Goal: Communication & Community: Answer question/provide support

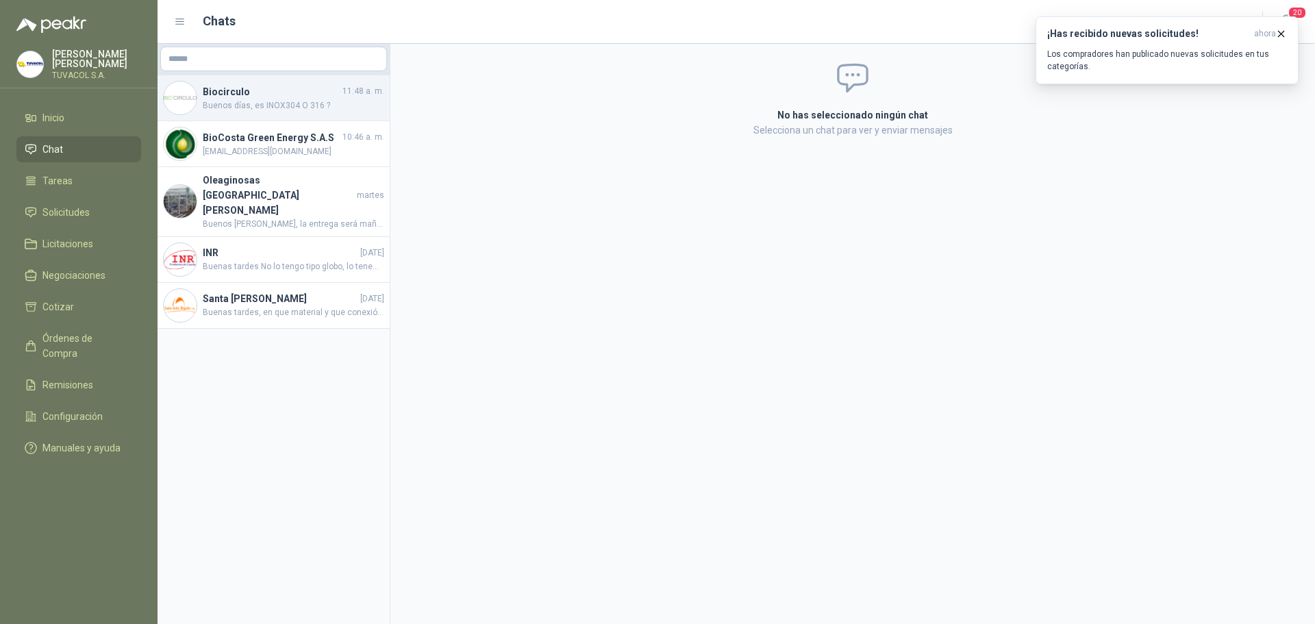
click at [293, 89] on h4 "Biocirculo" at bounding box center [271, 91] width 137 height 15
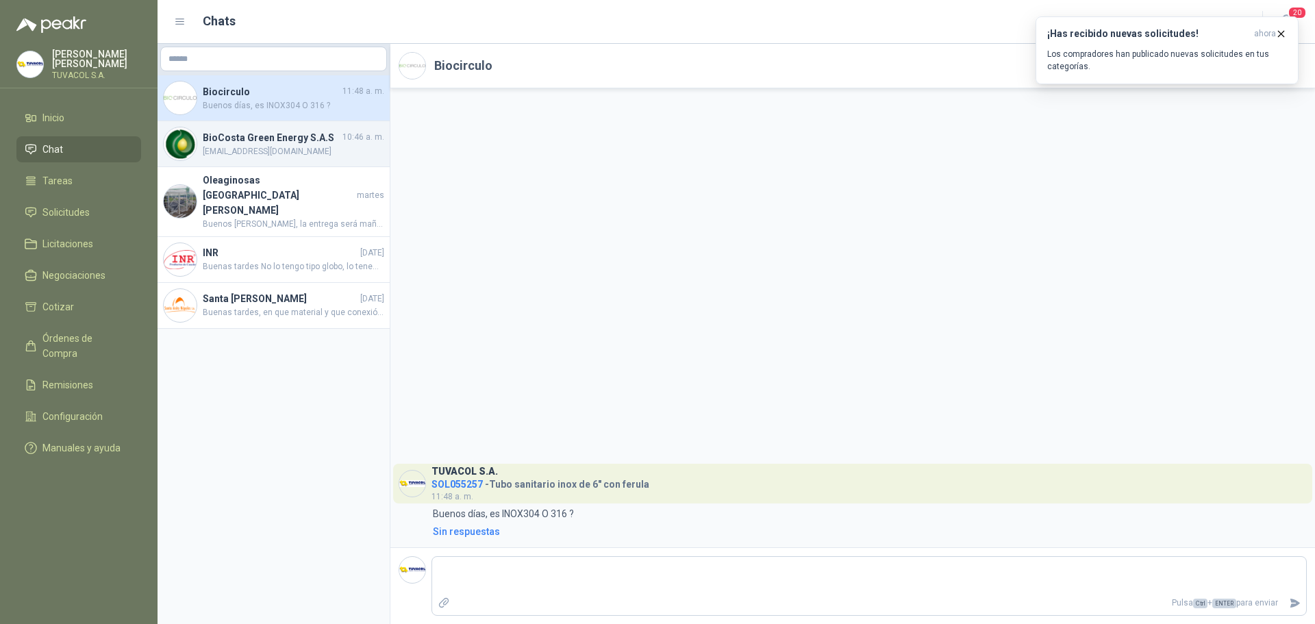
click at [292, 157] on span "[EMAIL_ADDRESS][DOMAIN_NAME]" at bounding box center [293, 151] width 181 height 13
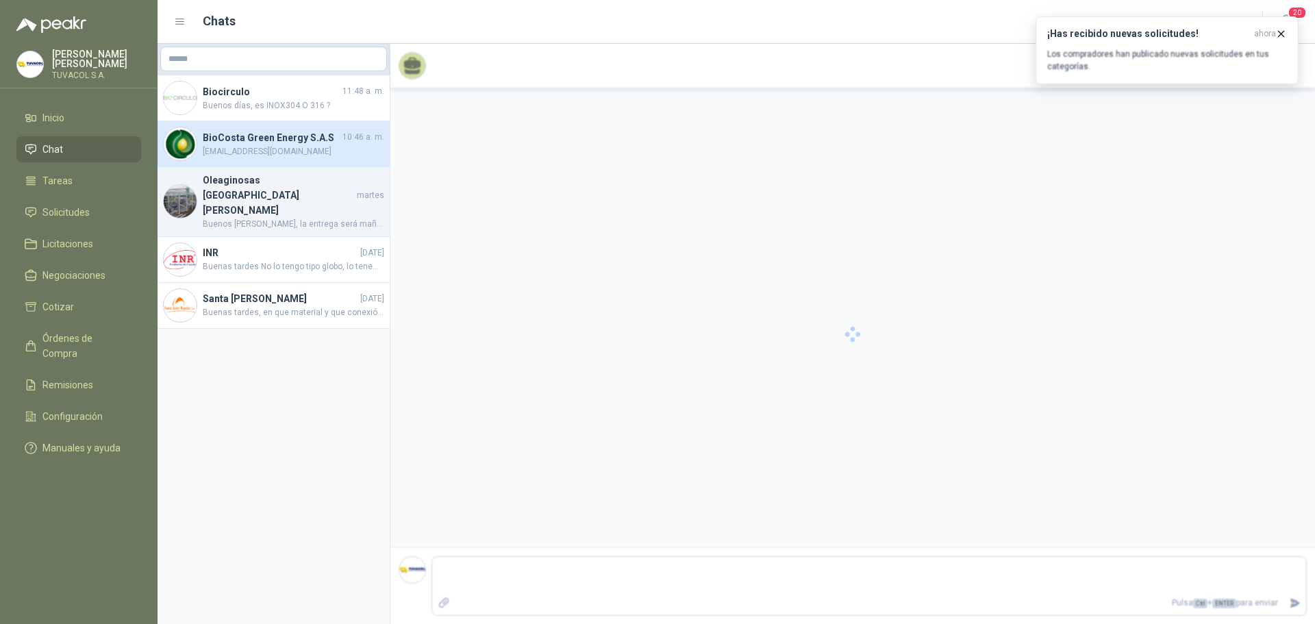
scroll to position [346, 0]
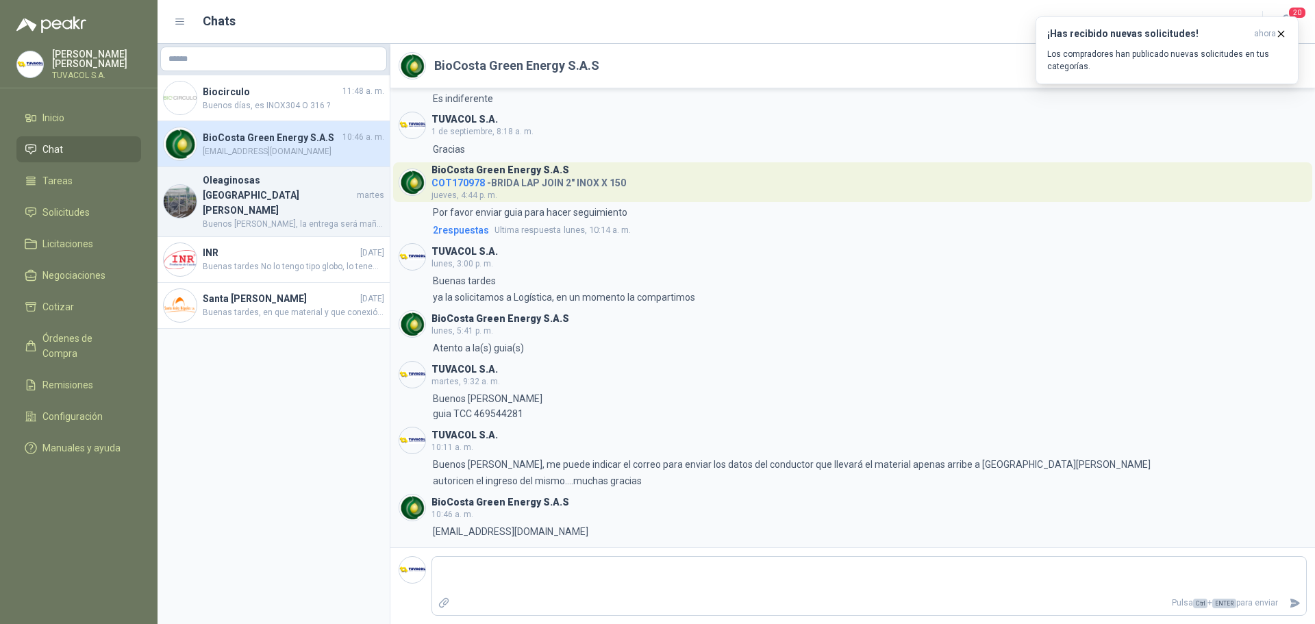
click at [301, 218] on span "Buenos [PERSON_NAME], la entrega será mañana en [GEOGRAPHIC_DATA]" at bounding box center [293, 224] width 181 height 13
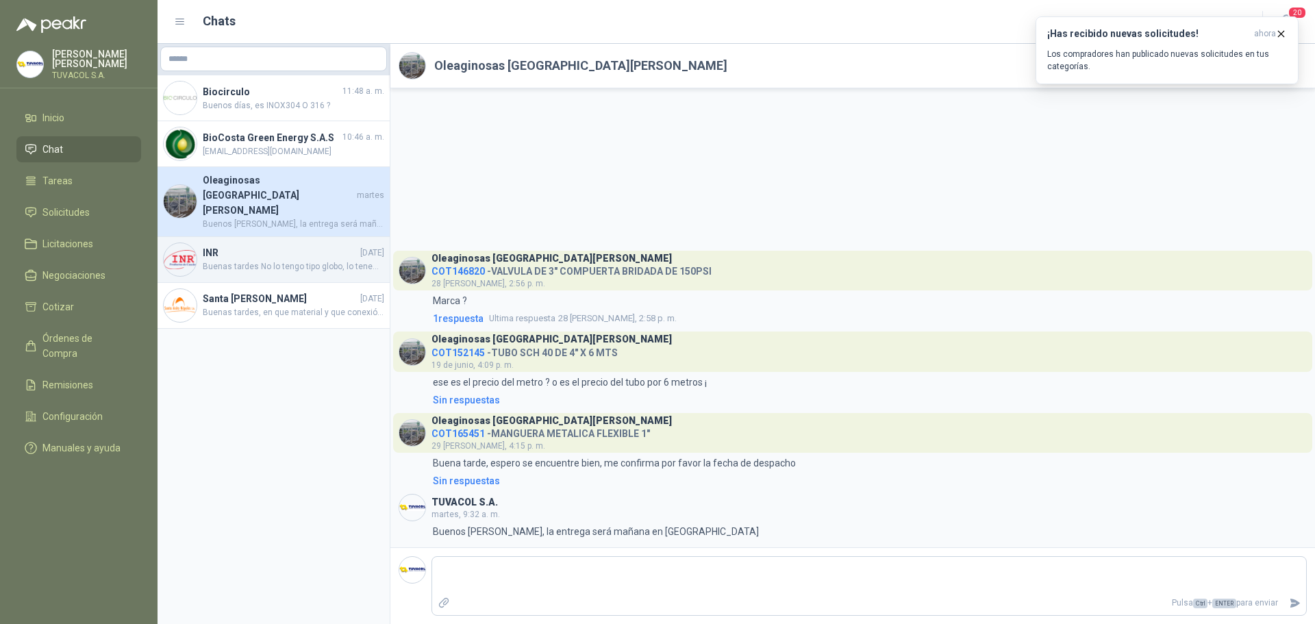
click at [301, 245] on h4 "INR" at bounding box center [280, 252] width 155 height 15
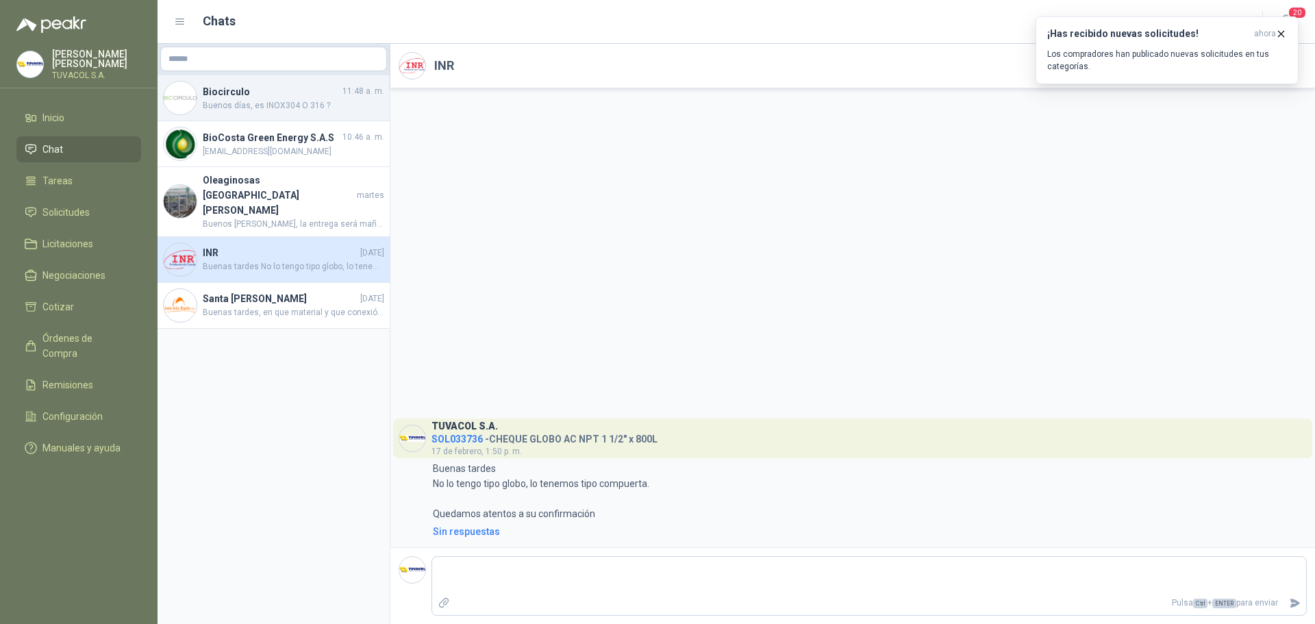
click at [288, 106] on span "Buenos días, es INOX304 O 316 ?" at bounding box center [293, 105] width 181 height 13
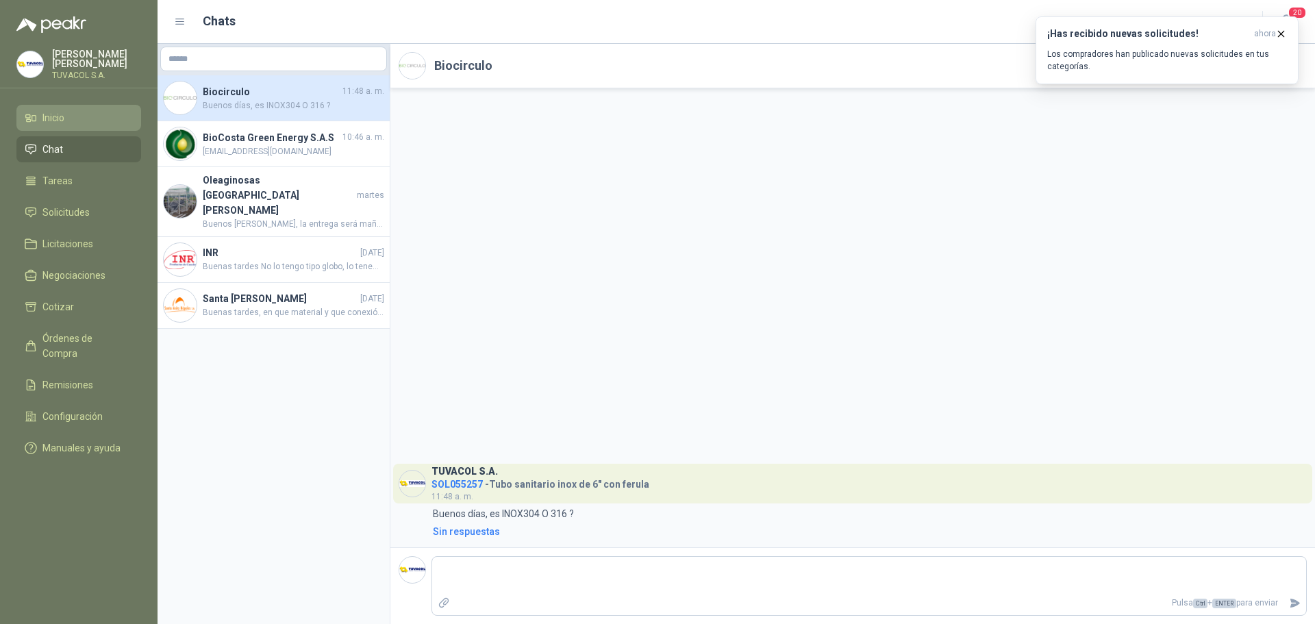
click at [106, 123] on li "Inicio" at bounding box center [79, 117] width 108 height 15
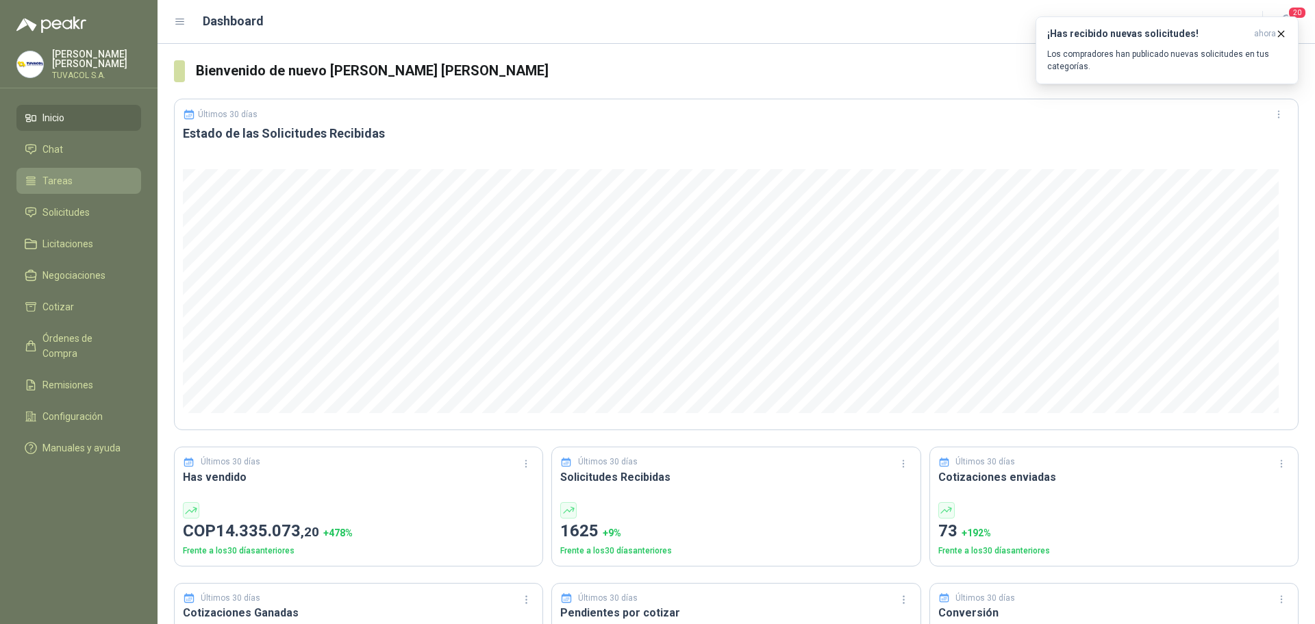
click at [99, 188] on li "Tareas" at bounding box center [79, 180] width 108 height 15
